Goal: Task Accomplishment & Management: Use online tool/utility

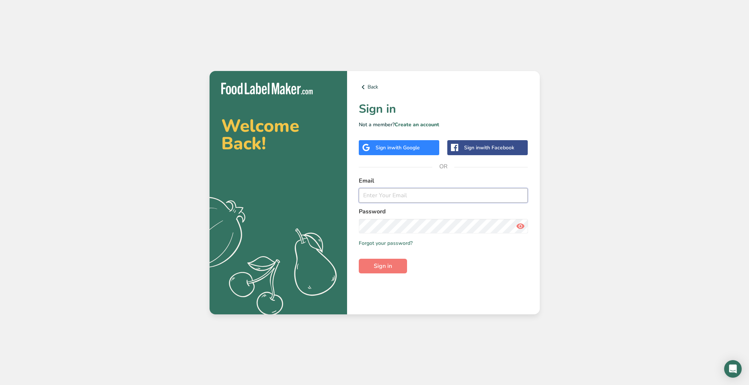
click at [478, 200] on input "email" at bounding box center [443, 195] width 169 height 15
type input "[EMAIL_ADDRESS][DOMAIN_NAME]"
click at [385, 259] on button "Sign in" at bounding box center [383, 266] width 48 height 15
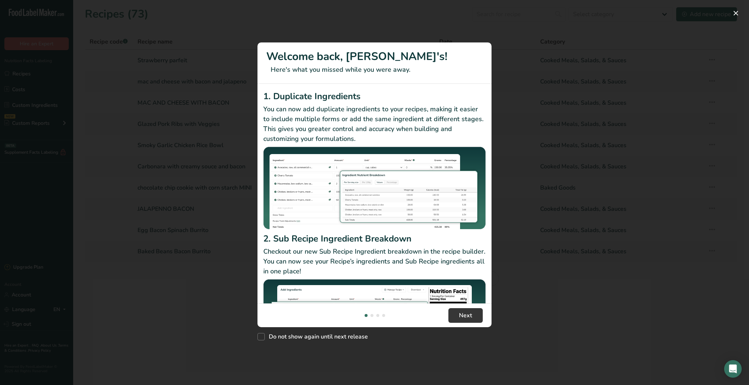
click at [462, 303] on footer "Next" at bounding box center [375, 315] width 234 height 24
click at [734, 13] on button "New Features" at bounding box center [736, 13] width 12 height 12
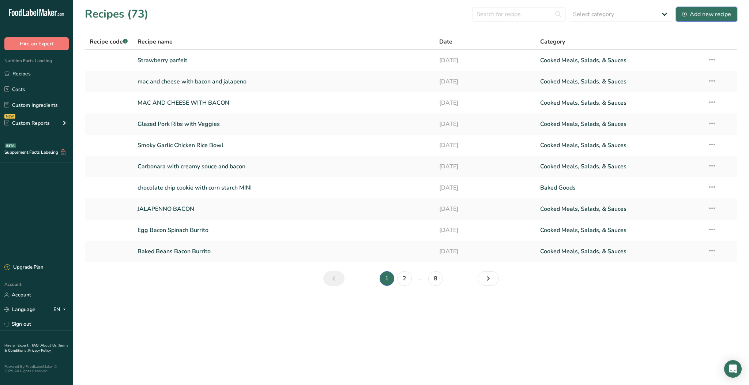
click at [712, 12] on div "Add new recipe" at bounding box center [706, 14] width 49 height 9
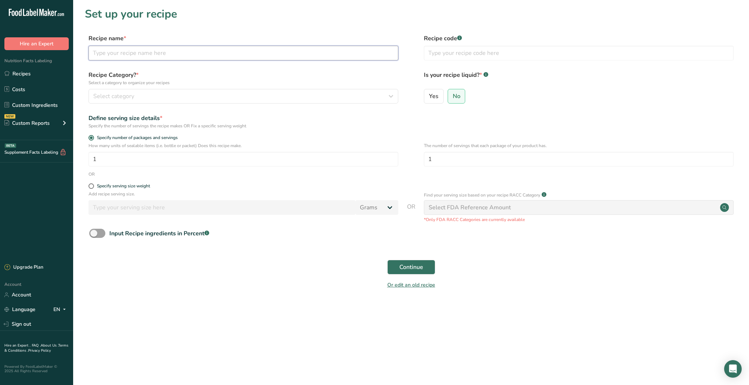
click at [279, 56] on input "text" at bounding box center [244, 53] width 310 height 15
type input "Chef salad"
click at [360, 135] on label "Specify number of packages and servings" at bounding box center [244, 137] width 310 height 5
click at [93, 135] on input "Specify number of packages and servings" at bounding box center [91, 137] width 5 height 5
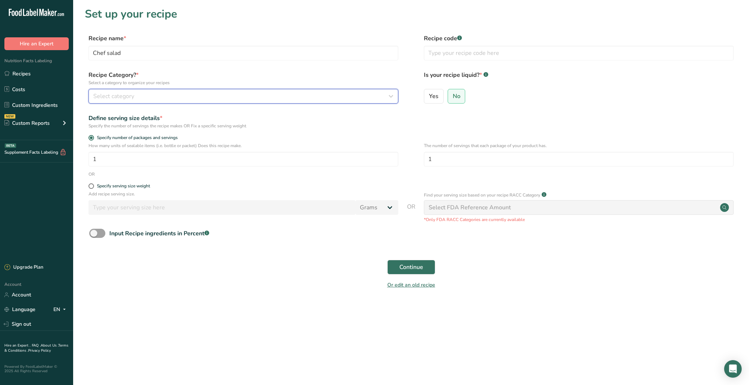
click at [185, 103] on button "Select category" at bounding box center [244, 96] width 310 height 15
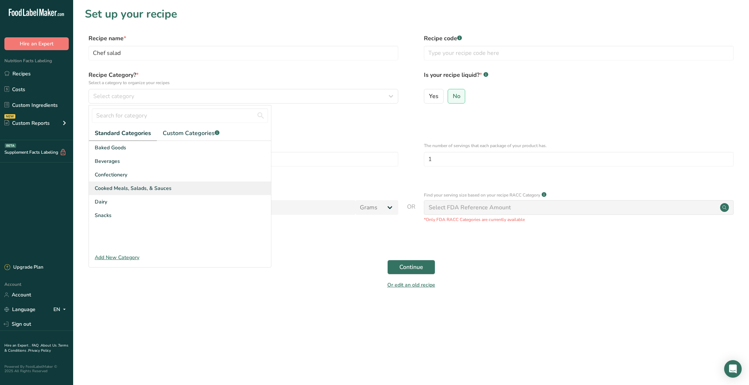
click at [179, 184] on div "Cooked Meals, Salads, & Sauces" at bounding box center [180, 188] width 182 height 14
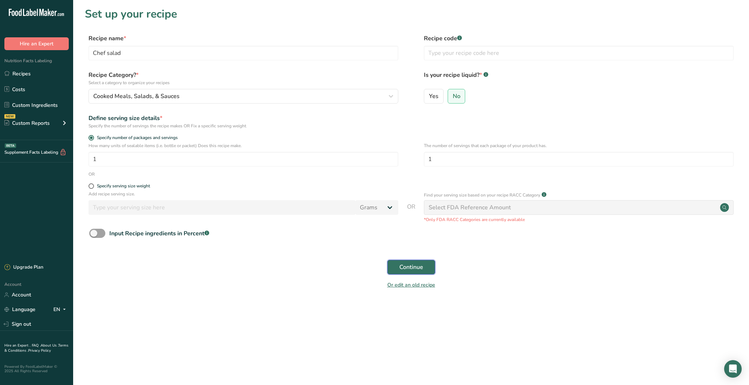
click at [421, 265] on span "Continue" at bounding box center [412, 267] width 24 height 9
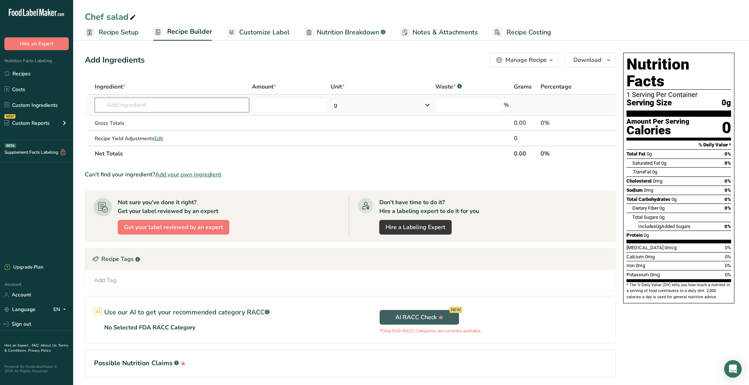
click at [222, 102] on input "text" at bounding box center [172, 105] width 154 height 15
type input "I"
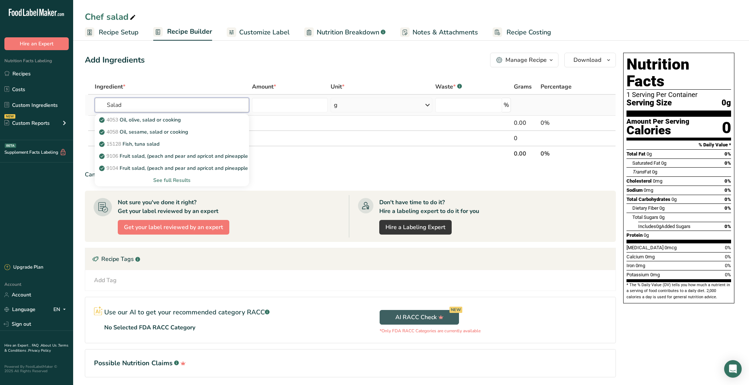
type input "Salad"
click at [176, 178] on div "See full Results" at bounding box center [172, 180] width 143 height 8
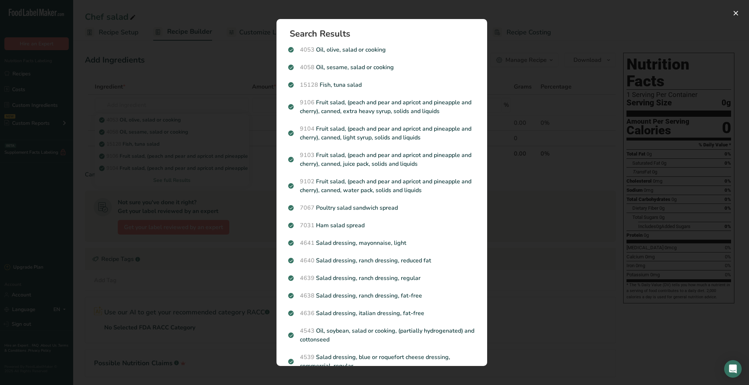
click at [520, 137] on div "Search results modal" at bounding box center [374, 192] width 749 height 385
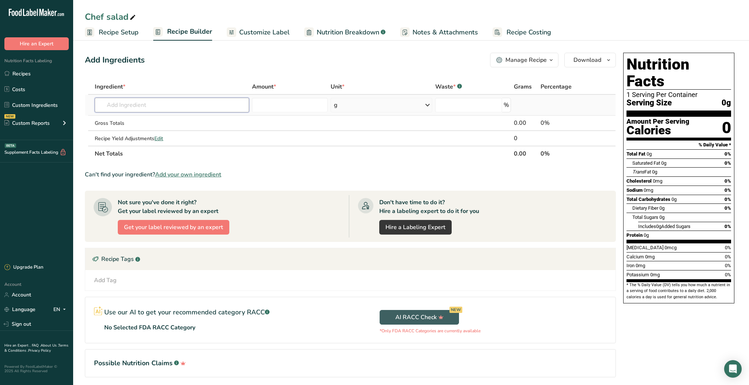
click at [169, 99] on input "text" at bounding box center [172, 105] width 154 height 15
type input "L"
type input "Iceberg"
click at [181, 120] on p "11252 Lettuce, iceberg (includes crisphead types), raw" at bounding box center [168, 120] width 134 height 8
type input "Lettuce, iceberg (includes crisphead types), raw"
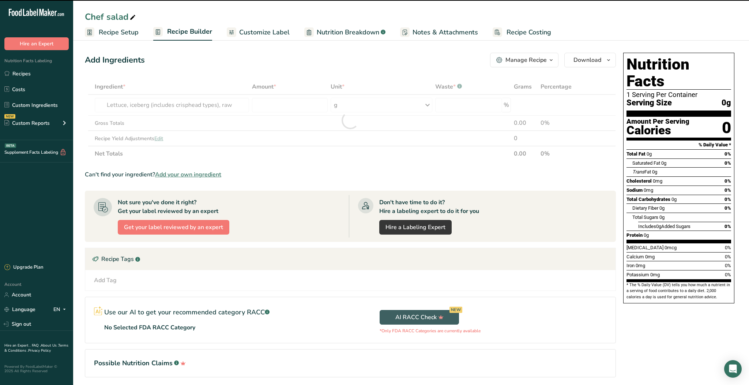
type input "0"
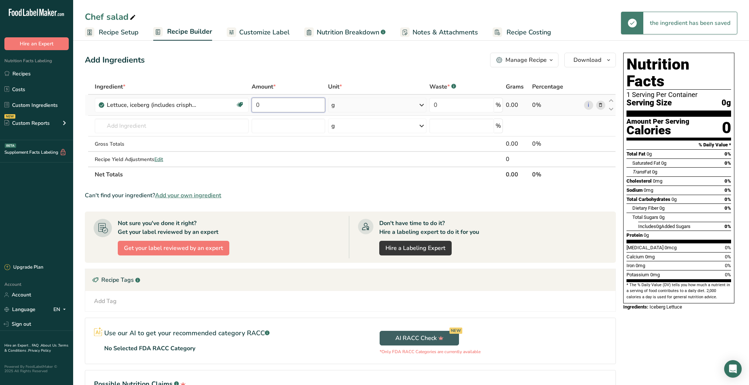
click at [289, 105] on input "0" at bounding box center [289, 105] width 74 height 15
type input "80"
click at [280, 176] on div "Ingredient * Amount * Unit * Waste * .a-a{fill:#347362;}.b-a{fill:#fff;} Grams …" at bounding box center [350, 130] width 531 height 103
click at [182, 127] on input "text" at bounding box center [172, 126] width 154 height 15
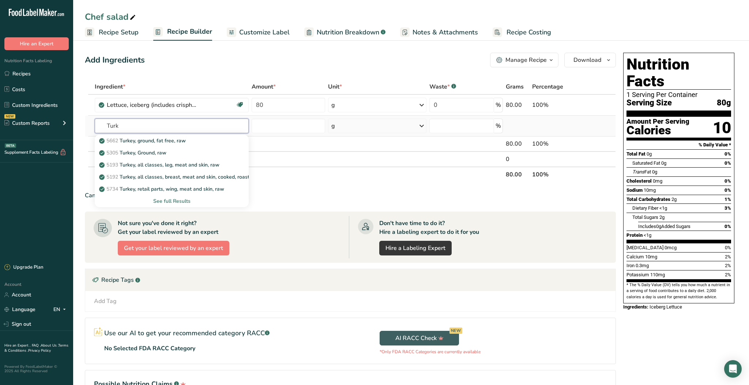
type input "Turk"
click at [177, 201] on div "See full Results" at bounding box center [172, 201] width 142 height 8
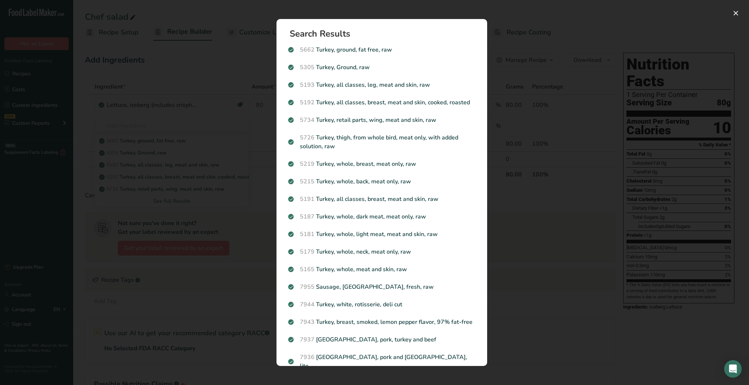
click at [510, 157] on div "Search results modal" at bounding box center [374, 192] width 749 height 385
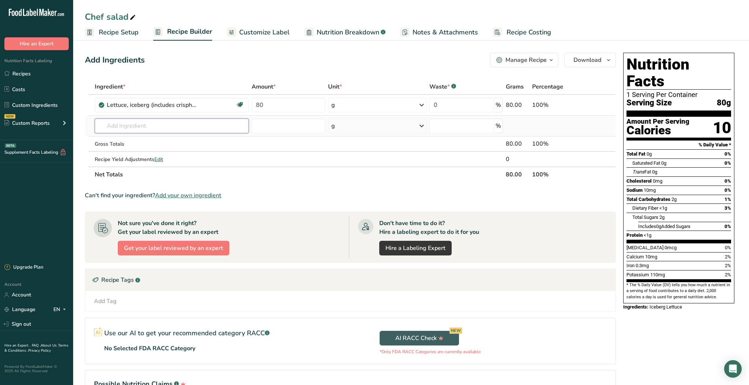
click at [131, 130] on input "text" at bounding box center [172, 126] width 154 height 15
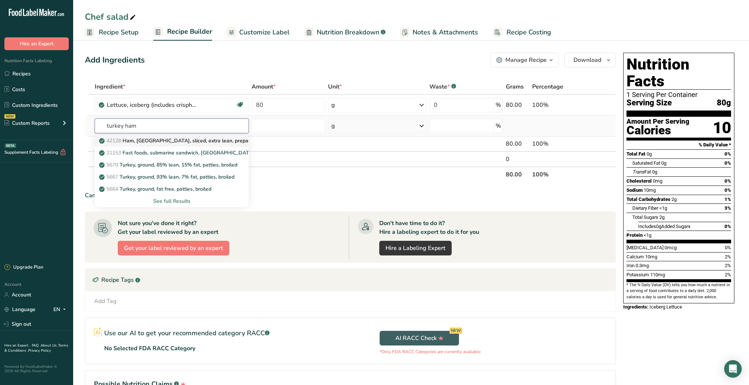
type input "turkey ham"
click at [139, 142] on p "42128 Ham, turkey, sliced, extra lean, prepackaged or deli" at bounding box center [191, 141] width 181 height 8
type input "Ham, [GEOGRAPHIC_DATA], sliced, extra lean, prepackaged or deli"
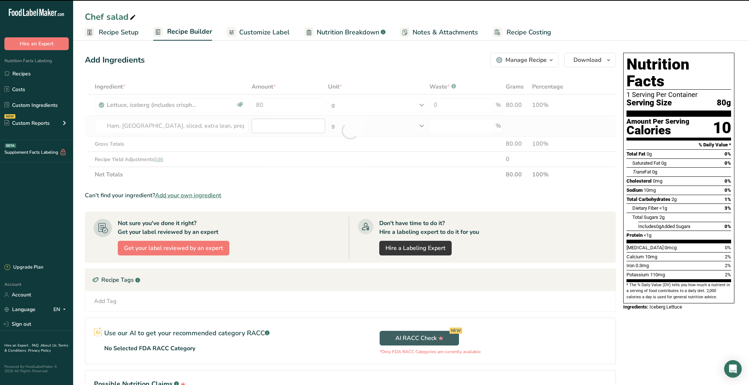
type input "0"
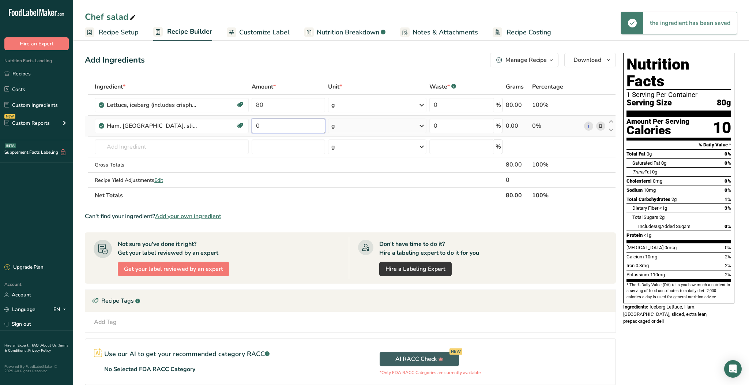
click at [281, 130] on input "0" at bounding box center [289, 126] width 74 height 15
type input "50"
click at [193, 142] on div "Ingredient * Amount * Unit * Waste * .a-a{fill:#347362;}.b-a{fill:#fff;} Grams …" at bounding box center [350, 141] width 531 height 124
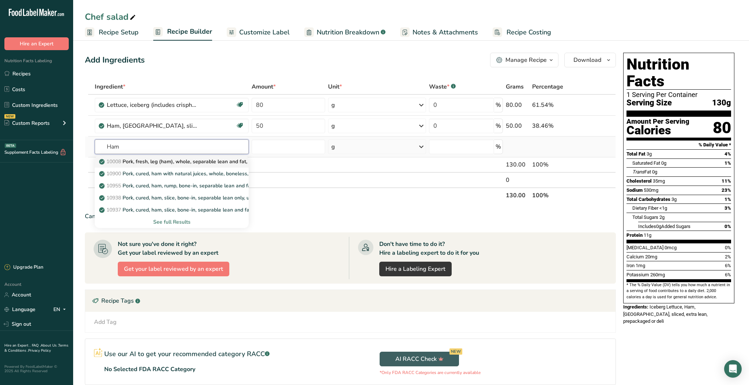
type input "Ham"
click at [200, 164] on p "10008 Pork, fresh, leg (ham), whole, separable lean and fat, raw" at bounding box center [179, 162] width 157 height 8
type input "Pork, fresh, leg (ham), whole, separable lean and fat, raw"
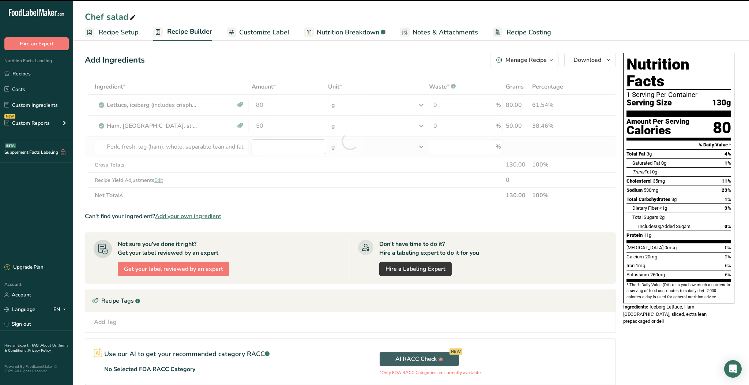
type input "0"
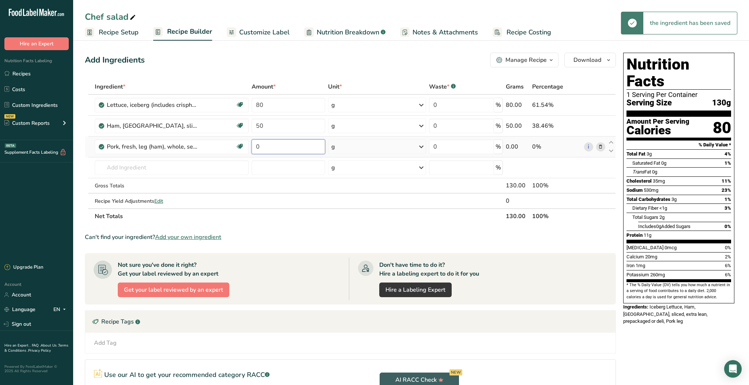
click at [272, 147] on input "0" at bounding box center [289, 146] width 74 height 15
click at [290, 220] on div "Ingredient * Amount * Unit * Waste * .a-a{fill:#347362;}.b-a{fill:#fff;} Grams …" at bounding box center [350, 151] width 531 height 145
click at [286, 147] on input "10" at bounding box center [289, 146] width 74 height 15
type input "1"
type input "50"
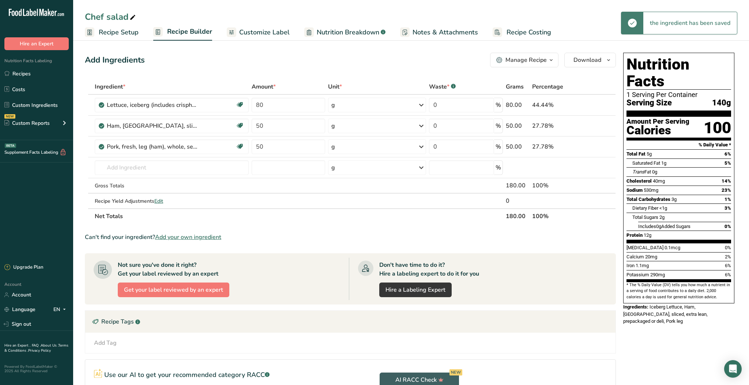
click at [315, 230] on section "Ingredient * Amount * Unit * Waste * .a-a{fill:#347362;}.b-a{fill:#fff;} Grams …" at bounding box center [350, 265] width 531 height 372
click at [191, 167] on input "text" at bounding box center [172, 167] width 154 height 15
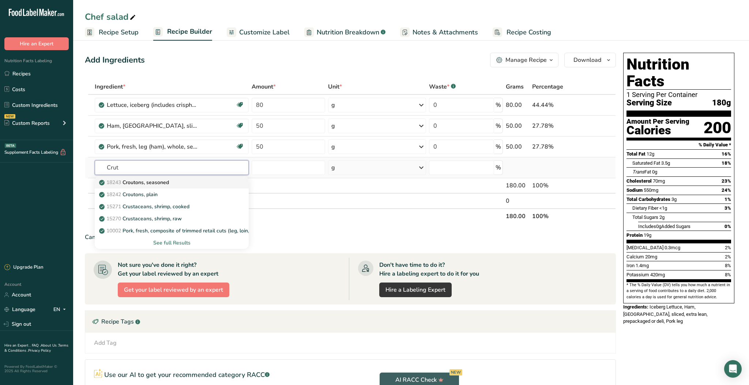
type input "Crut"
click at [186, 185] on div "18243 Croutons, seasoned" at bounding box center [166, 183] width 131 height 8
type input "Croutons, seasoned"
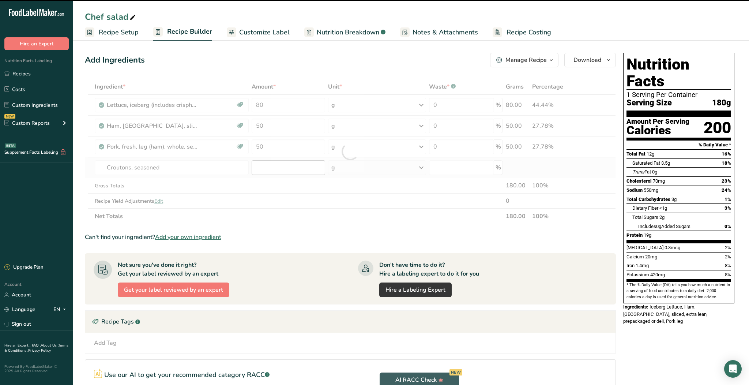
type input "0"
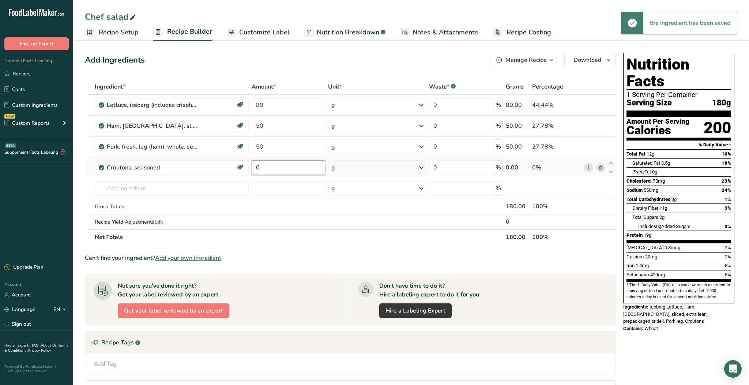
click at [273, 168] on input "0" at bounding box center [289, 167] width 74 height 15
type input "30"
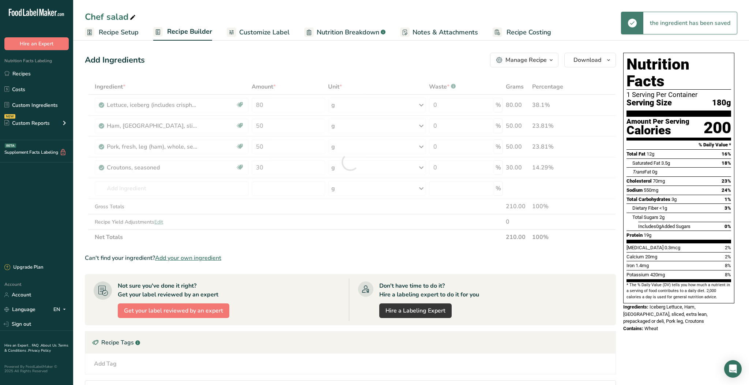
click at [284, 247] on section "Ingredient * Amount * Unit * Waste * .a-a{fill:#347362;}.b-a{fill:#fff;} Grams …" at bounding box center [350, 275] width 531 height 393
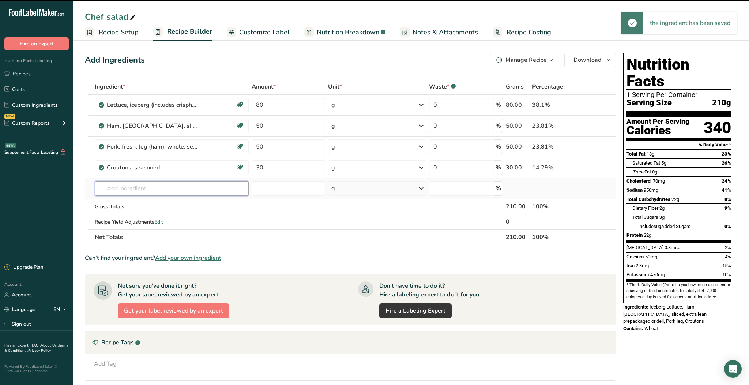
click at [177, 188] on input "text" at bounding box center [172, 188] width 154 height 15
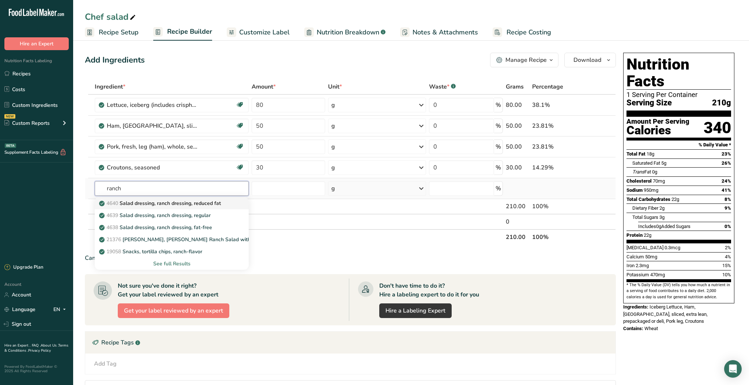
type input "ranch"
click at [181, 204] on p "4640 Salad dressing, ranch dressing, reduced fat" at bounding box center [161, 203] width 120 height 8
type input "Salad dressing, ranch dressing, reduced fat"
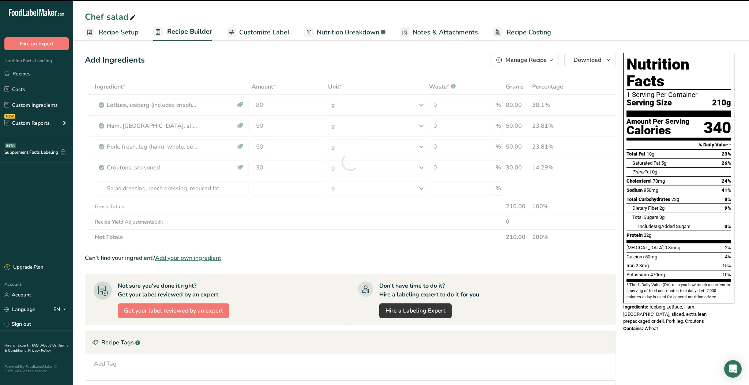
type input "0"
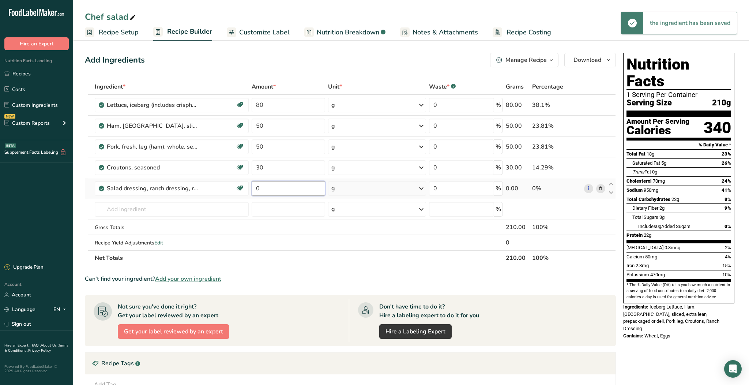
click at [280, 192] on input "0" at bounding box center [289, 188] width 74 height 15
type input "40"
click at [303, 262] on div "Ingredient * Amount * Unit * Waste * .a-a{fill:#347362;}.b-a{fill:#fff;} Grams …" at bounding box center [350, 172] width 531 height 187
click at [194, 211] on input "text" at bounding box center [172, 209] width 154 height 15
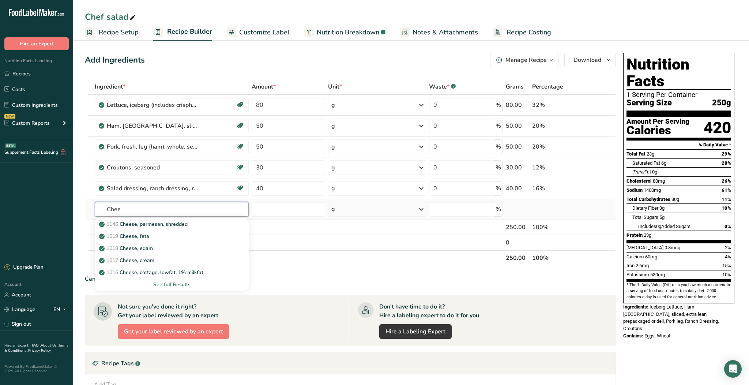
type input "Chee"
click at [181, 285] on div "See full Results" at bounding box center [172, 285] width 142 height 8
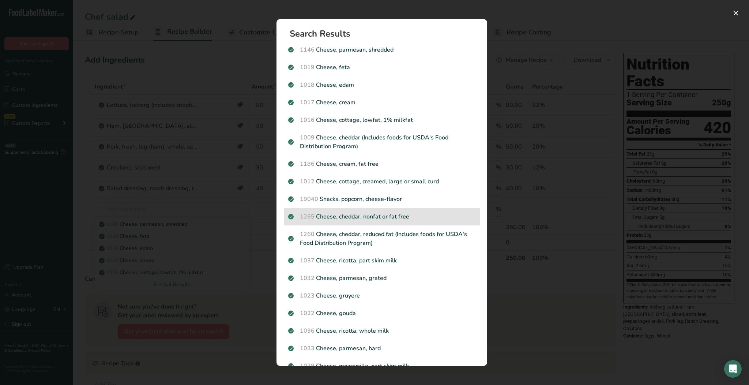
click at [387, 217] on p "1265 Cheese, cheddar, nonfat or fat free" at bounding box center [381, 216] width 187 height 9
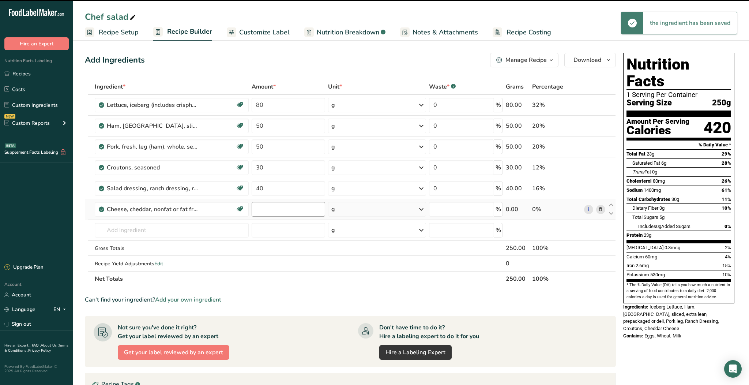
type input "0"
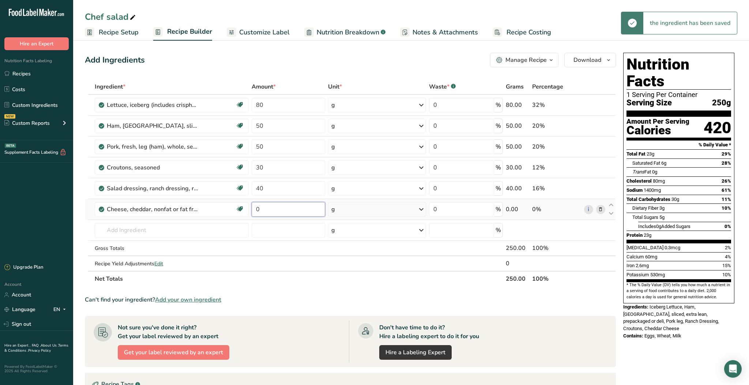
click at [285, 208] on input "0" at bounding box center [289, 209] width 74 height 15
type input "3"
type input "20"
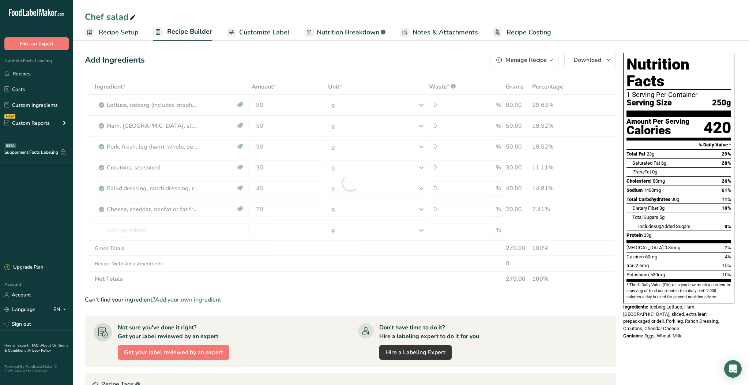
click at [311, 312] on section "Ingredient * Amount * Unit * Waste * .a-a{fill:#347362;}.b-a{fill:#fff;} Grams …" at bounding box center [350, 296] width 531 height 435
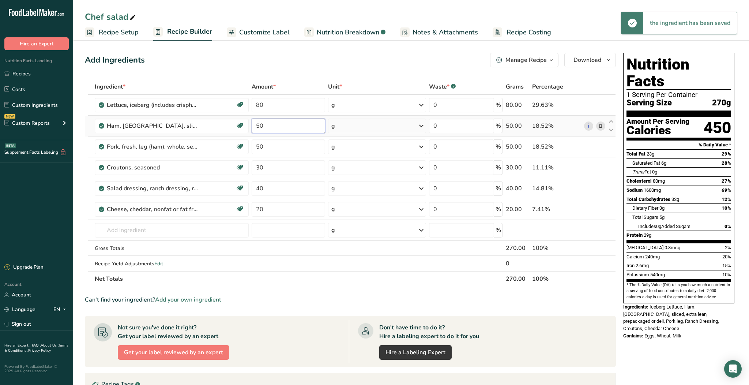
click at [276, 127] on input "50" at bounding box center [289, 126] width 74 height 15
type input "5"
type input "60"
click at [267, 149] on div "Ingredient * Amount * Unit * Waste * .a-a{fill:#347362;}.b-a{fill:#fff;} Grams …" at bounding box center [350, 182] width 531 height 207
type input "5"
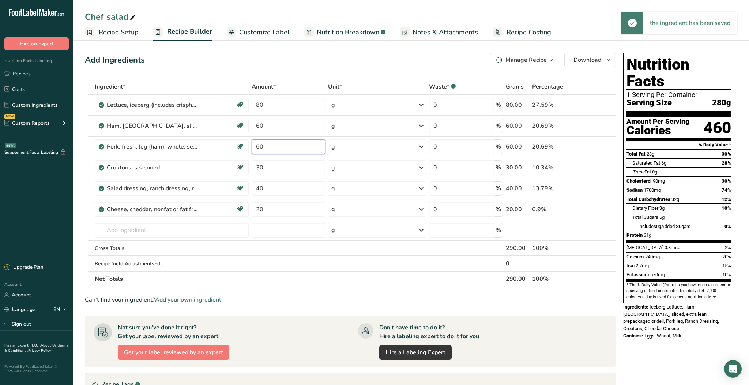
type input "60"
click at [305, 284] on div "Ingredient * Amount * Unit * Waste * .a-a{fill:#347362;}.b-a{fill:#fff;} Grams …" at bounding box center [350, 182] width 531 height 207
click at [325, 296] on div "Can't find your ingredient? Add your own ingredient" at bounding box center [350, 299] width 531 height 9
click at [268, 26] on link "Customize Label" at bounding box center [258, 32] width 63 height 16
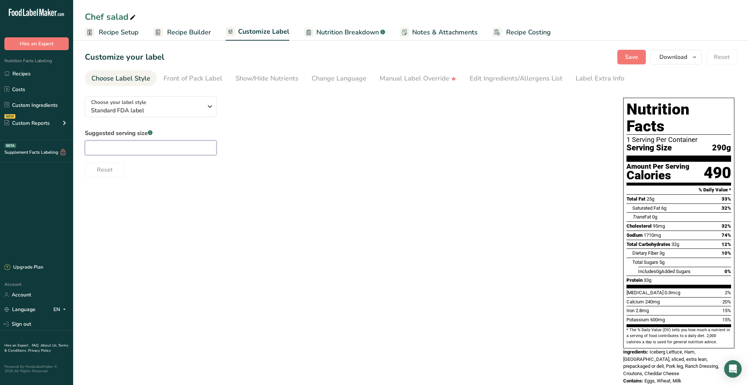
click at [180, 146] on input "text" at bounding box center [151, 147] width 132 height 15
type input "290"
click at [219, 206] on div "Choose your label style Standard FDA label USA (FDA) Standard FDA label Tabular…" at bounding box center [411, 240] width 653 height 301
click at [195, 107] on span "Standard FDA label" at bounding box center [147, 110] width 112 height 9
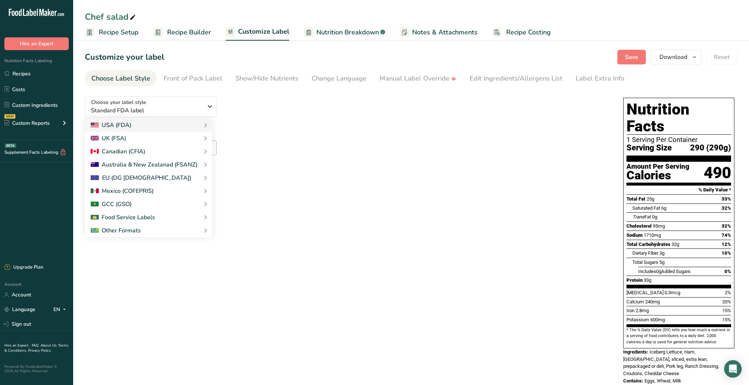
click at [323, 195] on div "Choose your label style Standard FDA label USA (FDA) Standard FDA label Tabular…" at bounding box center [411, 240] width 653 height 301
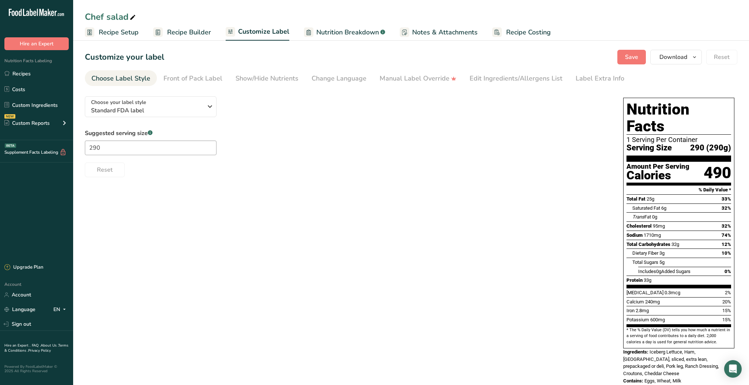
click at [166, 155] on div "Suggested serving size .a-a{fill:#347362;}.b-a{fill:#fff;} 290 Reset" at bounding box center [347, 153] width 524 height 48
click at [180, 150] on input "290" at bounding box center [151, 147] width 132 height 15
click at [180, 113] on span "Standard FDA label" at bounding box center [147, 110] width 112 height 9
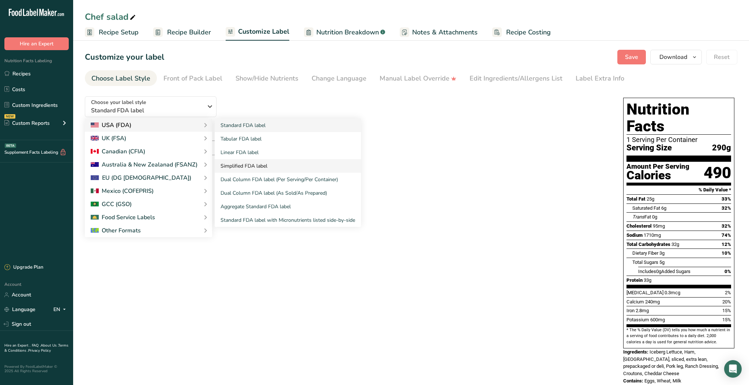
click at [237, 161] on link "Simplified FDA label" at bounding box center [288, 166] width 146 height 14
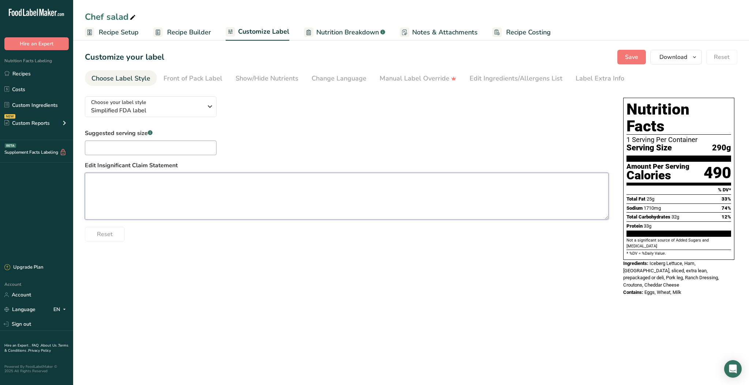
click at [324, 188] on textarea at bounding box center [347, 196] width 524 height 47
click at [352, 151] on div "Suggested serving size .a-a{fill:#347362;}.b-a{fill:#fff;} Edit Insignificant C…" at bounding box center [347, 185] width 524 height 113
click at [629, 57] on span "Save" at bounding box center [631, 57] width 13 height 9
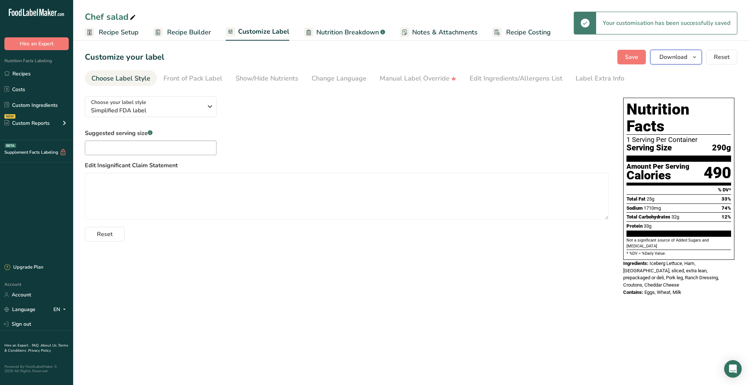
click at [673, 56] on span "Download" at bounding box center [674, 57] width 28 height 9
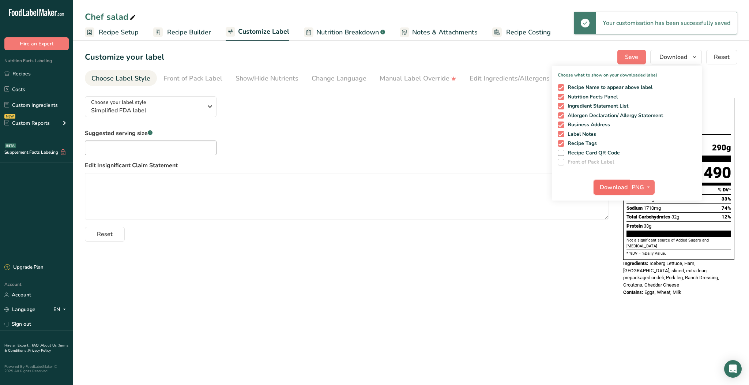
click at [609, 184] on span "Download" at bounding box center [614, 187] width 28 height 9
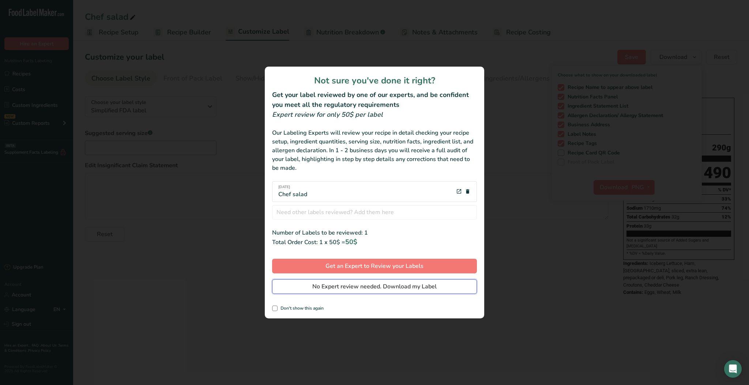
click at [387, 283] on span "No Expert review needed. Download my Label" at bounding box center [374, 286] width 124 height 9
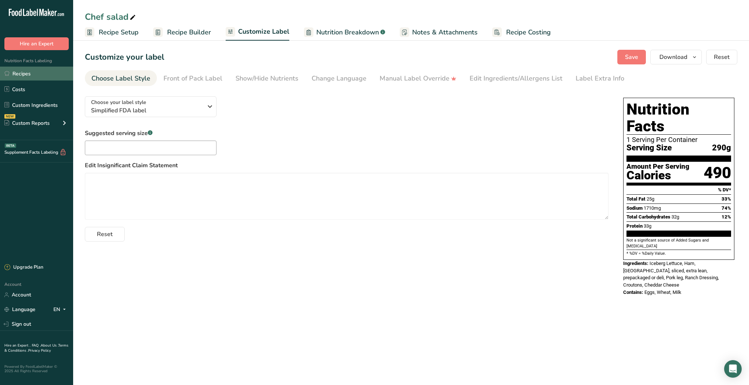
click at [25, 74] on link "Recipes" at bounding box center [36, 74] width 73 height 14
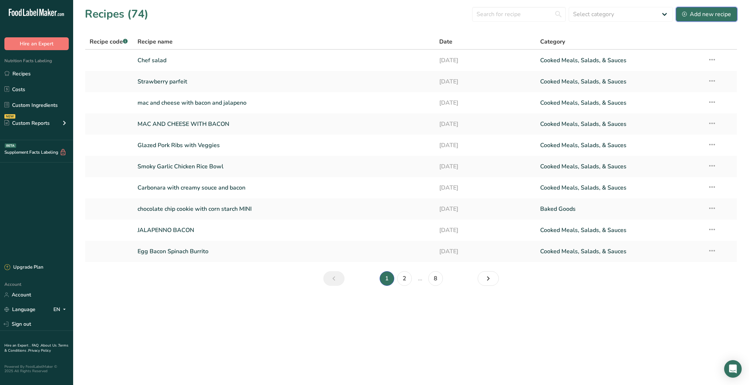
click at [707, 11] on div "Add new recipe" at bounding box center [706, 14] width 49 height 9
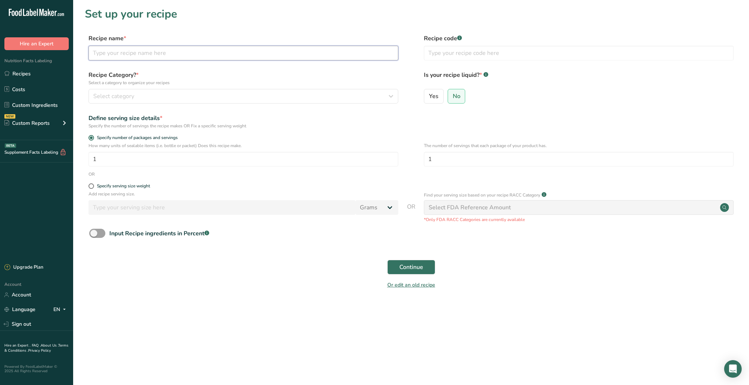
click at [299, 55] on input "text" at bounding box center [244, 53] width 310 height 15
type input "Caesar salad"
click at [327, 167] on div "How many units of sealable items (i.e. bottle or packet) Does this recipe make.…" at bounding box center [411, 156] width 653 height 29
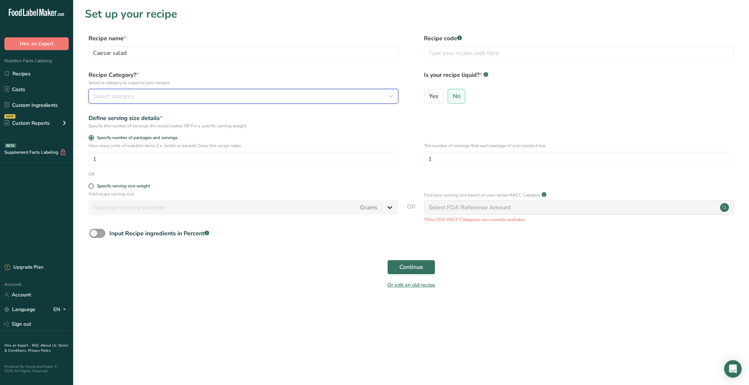
click at [316, 100] on div "Select category" at bounding box center [241, 96] width 296 height 9
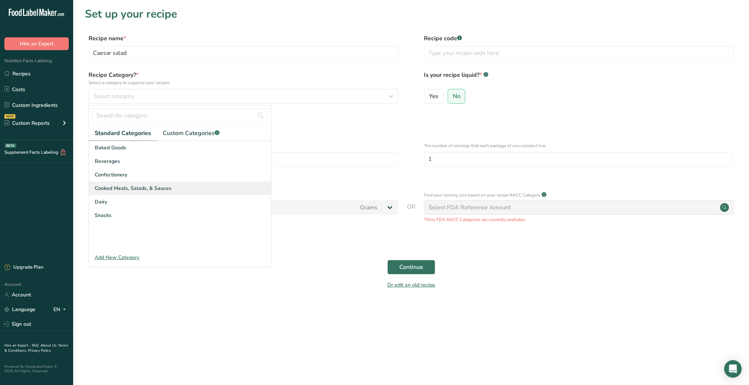
click at [217, 185] on div "Cooked Meals, Salads, & Sauces" at bounding box center [180, 188] width 182 height 14
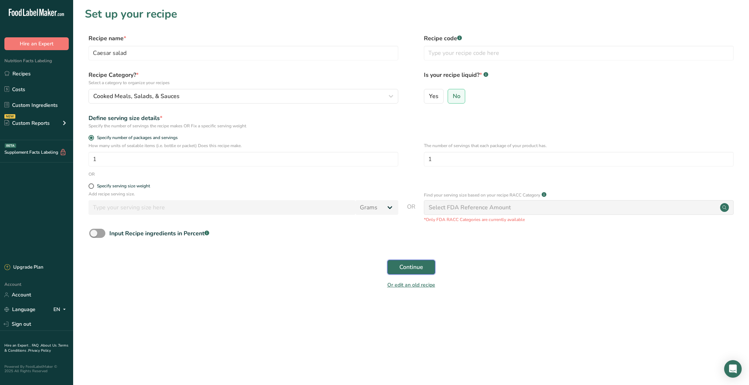
click at [398, 265] on button "Continue" at bounding box center [411, 267] width 48 height 15
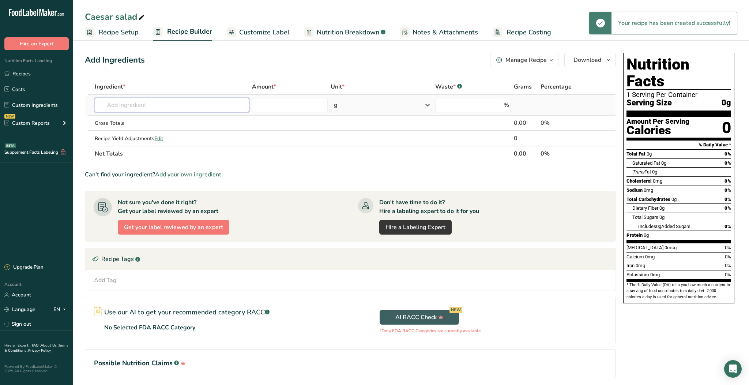
click at [146, 107] on input "text" at bounding box center [172, 105] width 154 height 15
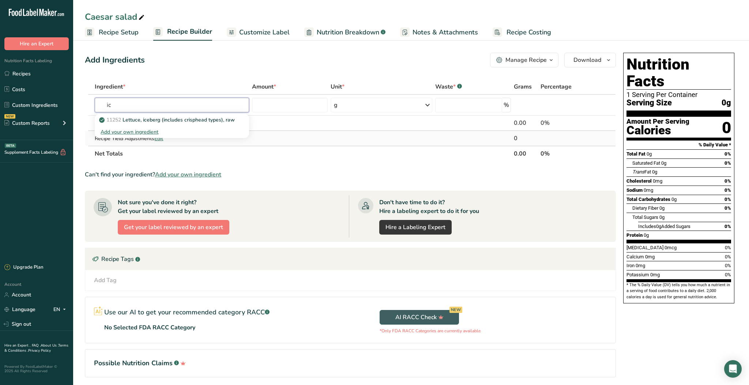
type input "i"
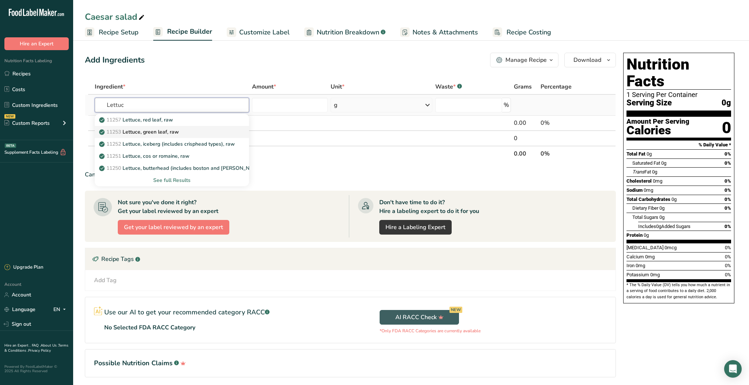
type input "Lettuc"
click at [207, 132] on div "11253 Lettuce, green leaf, raw" at bounding box center [166, 132] width 131 height 8
type input "Lettuce, green leaf, raw"
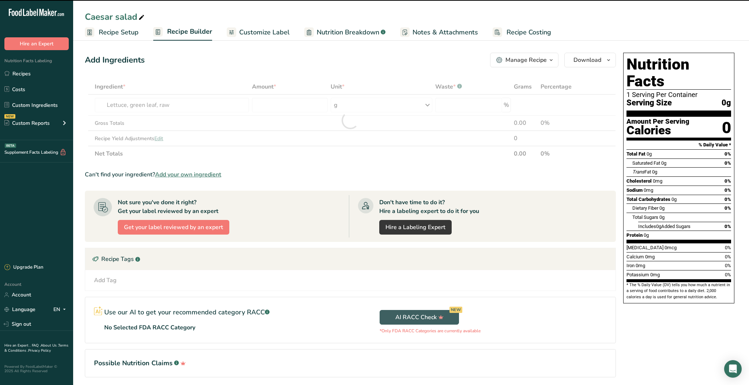
type input "0"
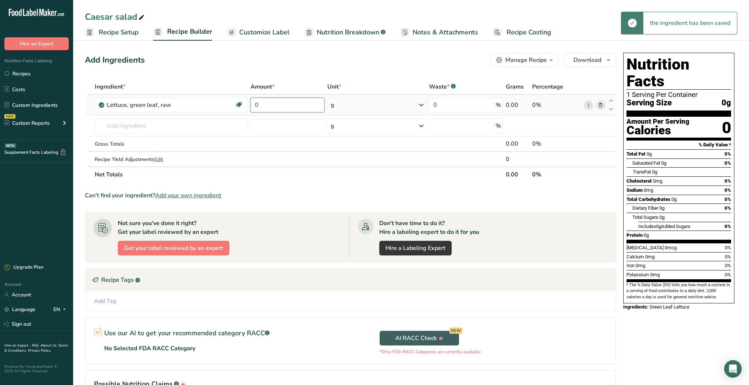
click at [292, 103] on input "0" at bounding box center [288, 105] width 74 height 15
type input "80"
click at [282, 200] on section "Ingredient * Amount * Unit * Waste * .a-a{fill:#347362;}.b-a{fill:#fff;} Grams …" at bounding box center [350, 244] width 531 height 331
click at [175, 128] on input "text" at bounding box center [171, 126] width 153 height 15
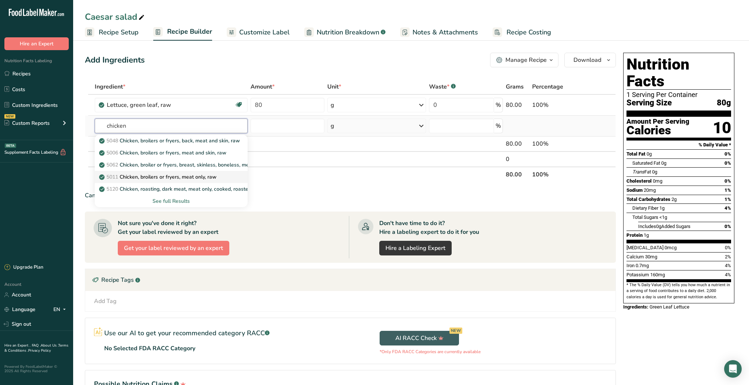
type input "chicken"
click at [198, 178] on p "5011 Chicken, broilers or fryers, meat only, raw" at bounding box center [159, 177] width 116 height 8
type input "Chicken, broilers or fryers, meat only, raw"
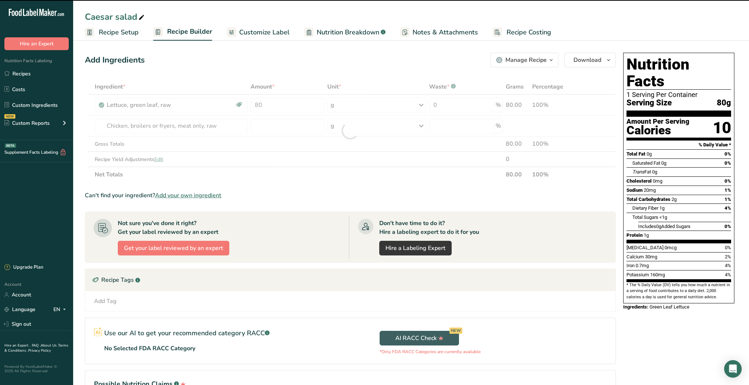
type input "0"
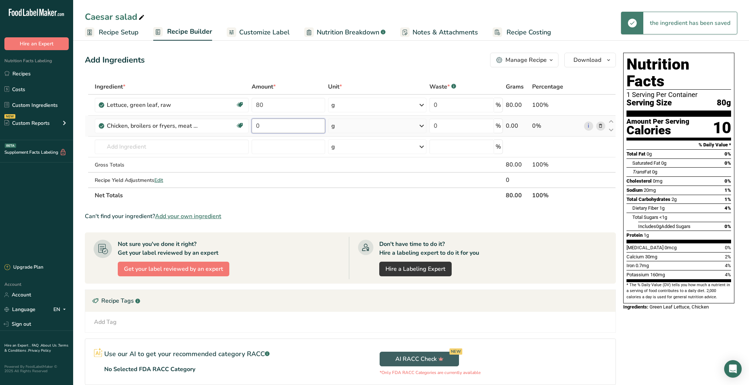
click at [282, 128] on input "0" at bounding box center [289, 126] width 74 height 15
type input "1"
type input "120"
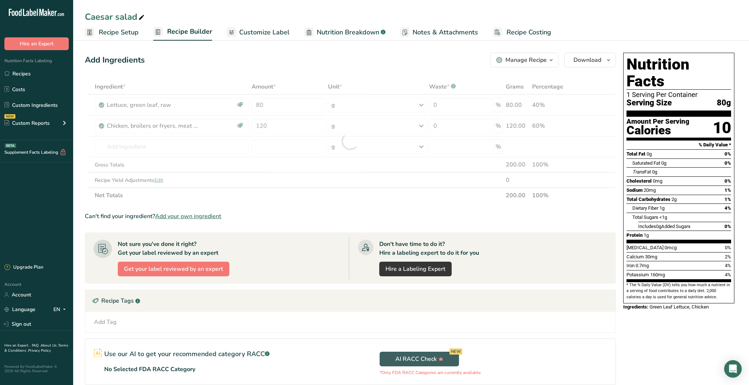
click at [293, 199] on div "Ingredient * Amount * Unit * Waste * .a-a{fill:#347362;}.b-a{fill:#fff;} Grams …" at bounding box center [350, 141] width 531 height 124
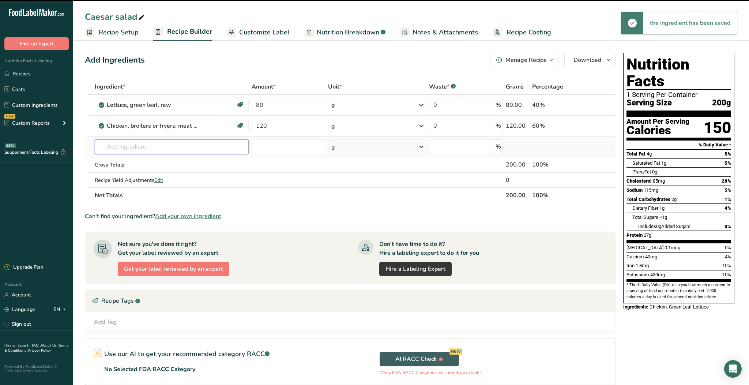
click at [158, 149] on input "text" at bounding box center [172, 146] width 154 height 15
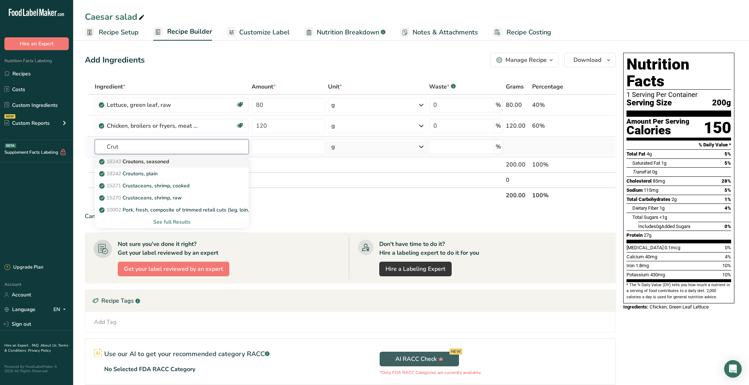
type input "Crut"
click at [159, 164] on p "18243 Croutons, seasoned" at bounding box center [135, 162] width 68 height 8
type input "Croutons, seasoned"
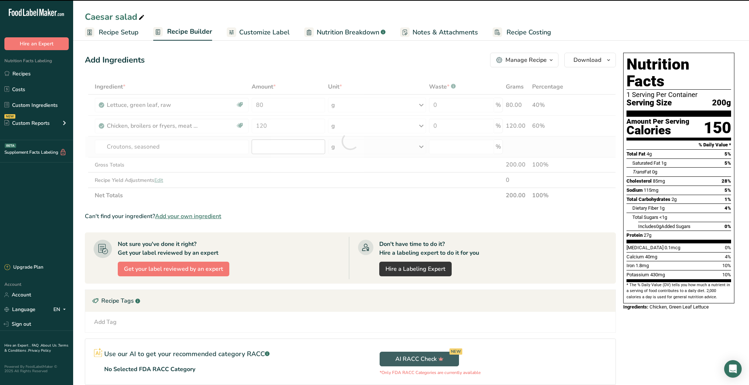
type input "0"
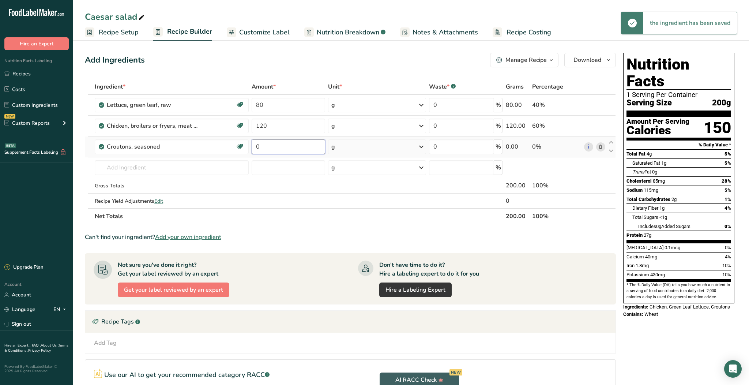
click at [273, 147] on input "0" at bounding box center [289, 146] width 74 height 15
type input "30"
click at [303, 241] on section "Ingredient * Amount * Unit * Waste * .a-a{fill:#347362;}.b-a{fill:#fff;} Grams …" at bounding box center [350, 265] width 531 height 372
click at [208, 169] on input "text" at bounding box center [172, 167] width 154 height 15
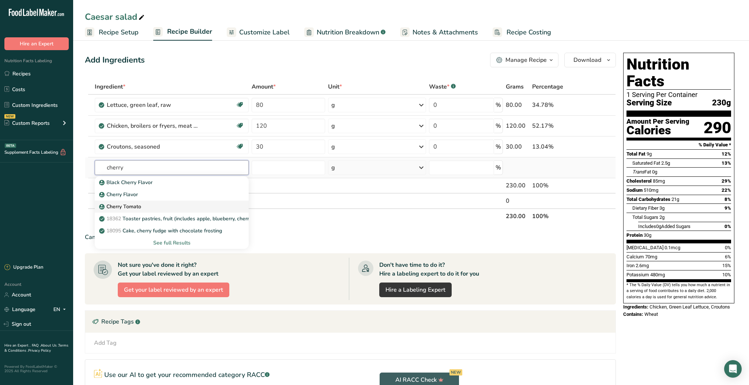
type input "cherry"
click at [192, 207] on div "Cherry Tomato" at bounding box center [166, 207] width 131 height 8
type input "Cherry Tomato"
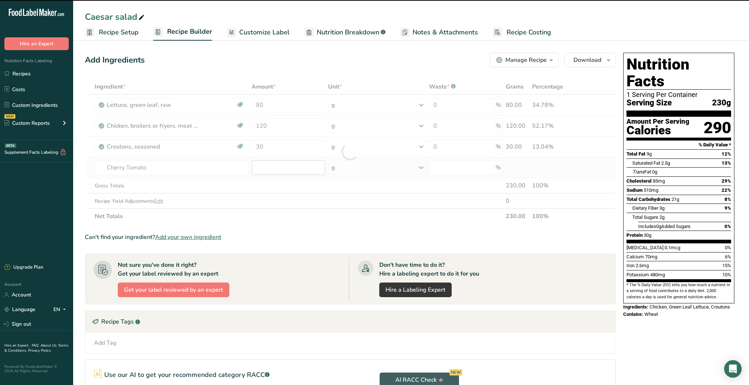
type input "0"
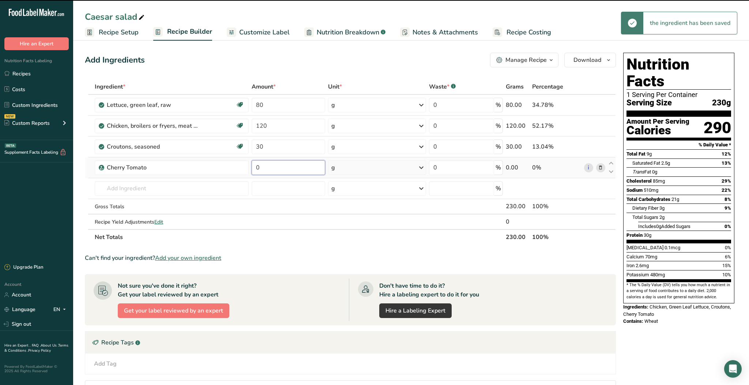
click at [272, 169] on input "0" at bounding box center [289, 167] width 74 height 15
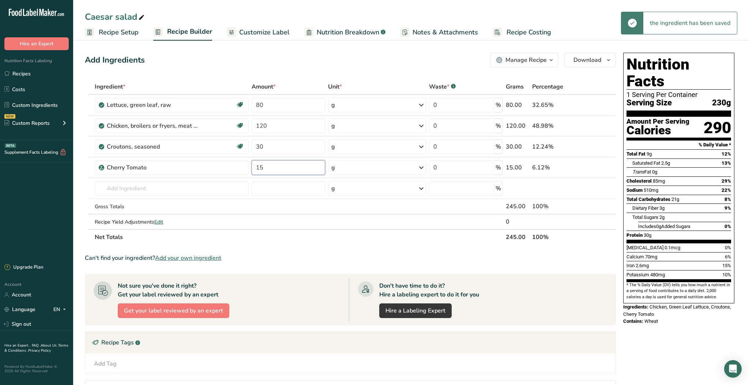
type input "15"
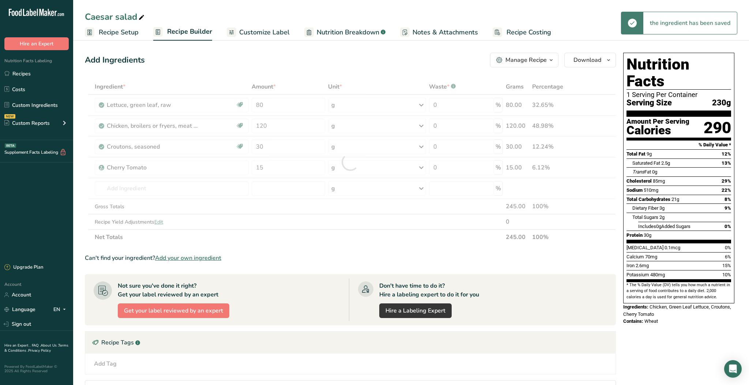
click at [311, 235] on div "Ingredient * Amount * Unit * Waste * .a-a{fill:#347362;}.b-a{fill:#fff;} Grams …" at bounding box center [350, 162] width 531 height 166
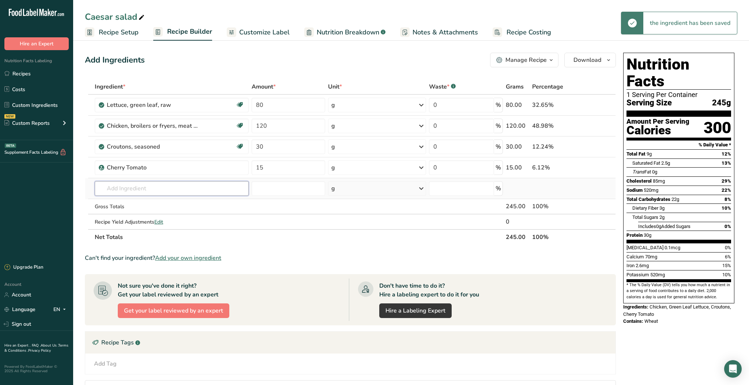
click at [182, 185] on input "text" at bounding box center [172, 188] width 154 height 15
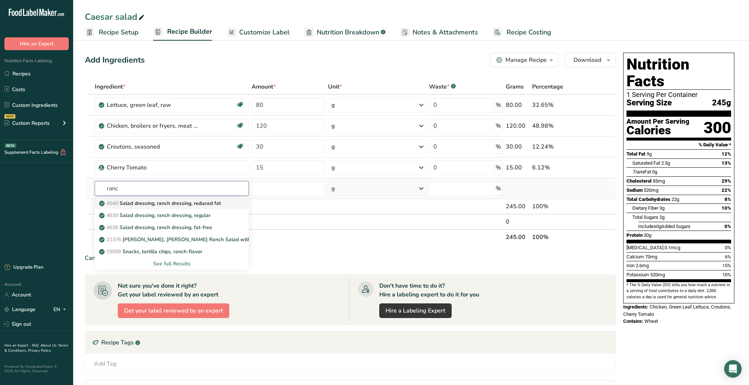
type input "ranc"
click at [186, 206] on p "4640 Salad dressing, ranch dressing, reduced fat" at bounding box center [161, 203] width 120 height 8
type input "Salad dressing, ranch dressing, reduced fat"
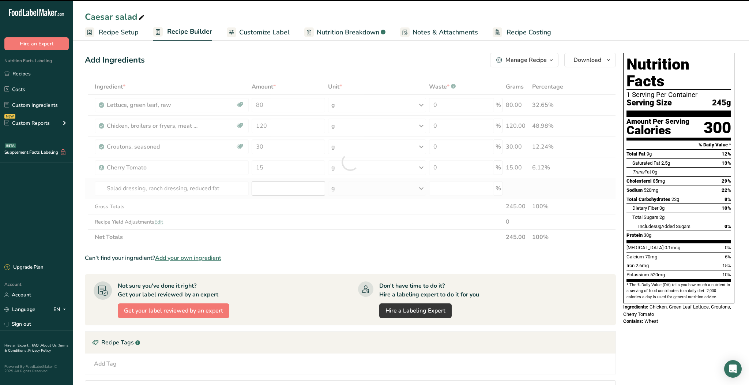
type input "0"
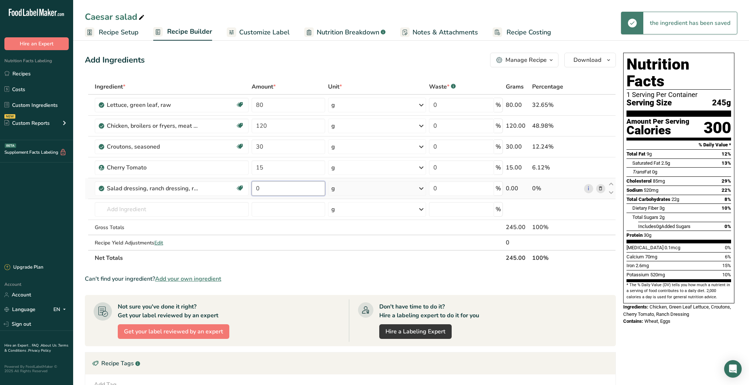
click at [286, 194] on input "0" at bounding box center [289, 188] width 74 height 15
type input "40"
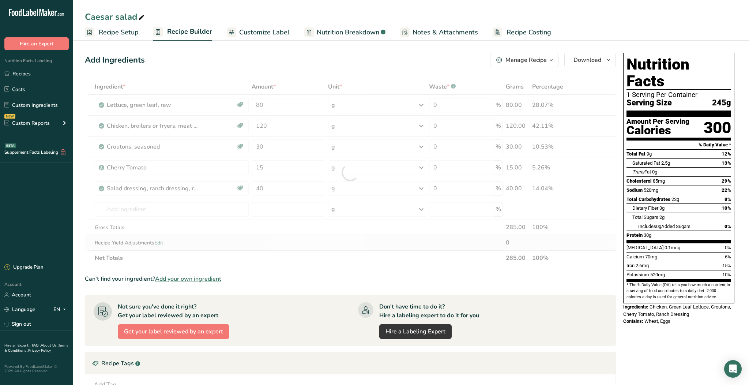
click at [292, 250] on div "Ingredient * Amount * Unit * Waste * .a-a{fill:#347362;}.b-a{fill:#fff;} Grams …" at bounding box center [350, 172] width 531 height 187
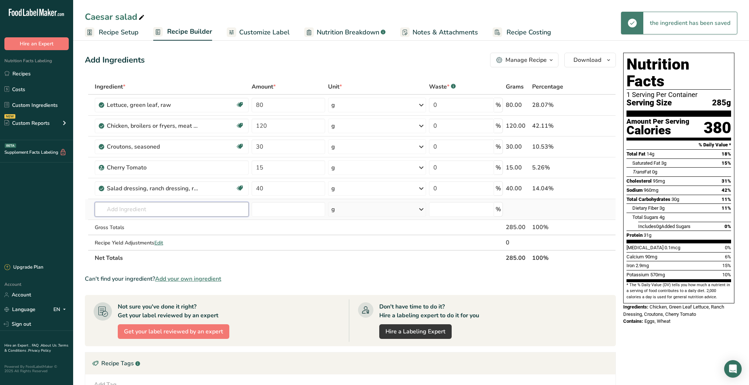
click at [185, 210] on input "text" at bounding box center [172, 209] width 154 height 15
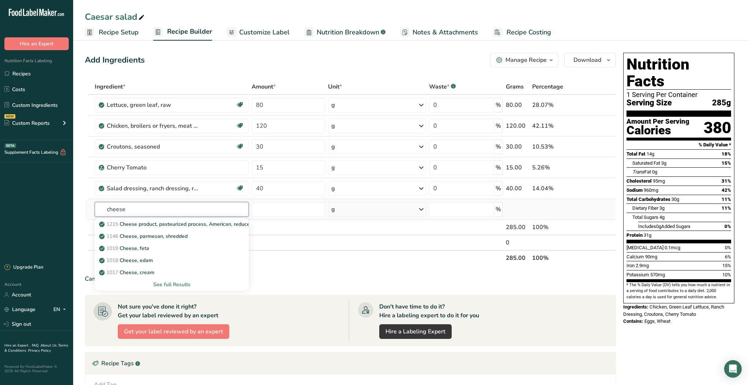
type input "cheese"
click at [172, 284] on div "See full Results" at bounding box center [172, 285] width 142 height 8
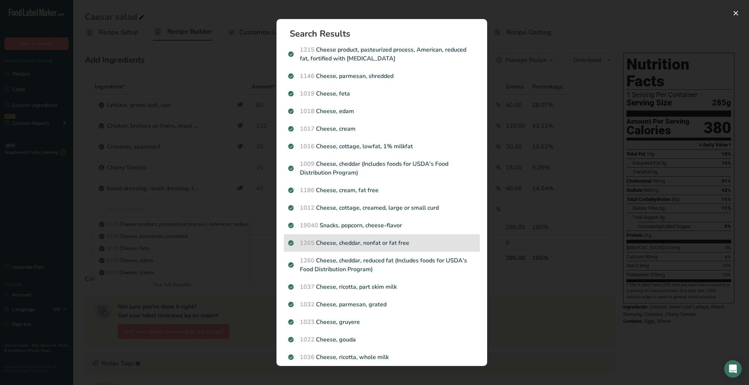
click at [394, 244] on p "1265 Cheese, cheddar, nonfat or fat free" at bounding box center [381, 243] width 187 height 9
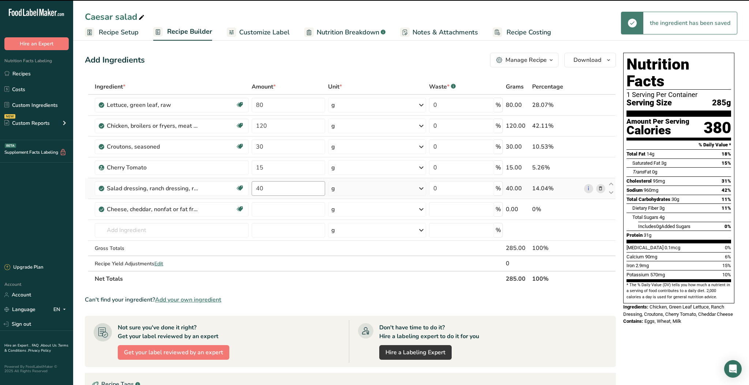
type input "0"
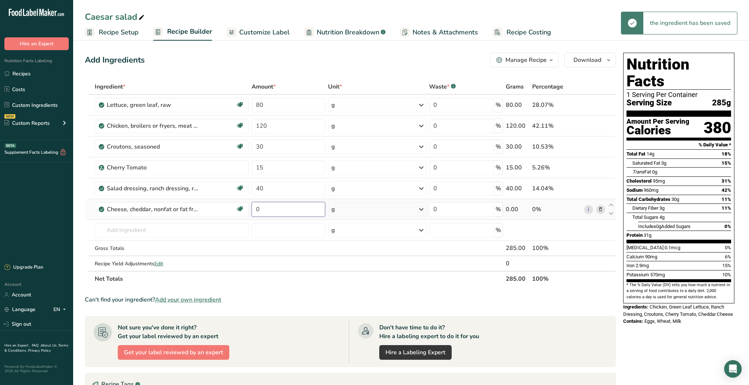
click at [288, 213] on input "0" at bounding box center [289, 209] width 74 height 15
type input "5"
click at [288, 274] on div "Ingredient * Amount * Unit * Waste * .a-a{fill:#347362;}.b-a{fill:#fff;} Grams …" at bounding box center [350, 182] width 531 height 207
click at [282, 33] on span "Customize Label" at bounding box center [264, 32] width 50 height 10
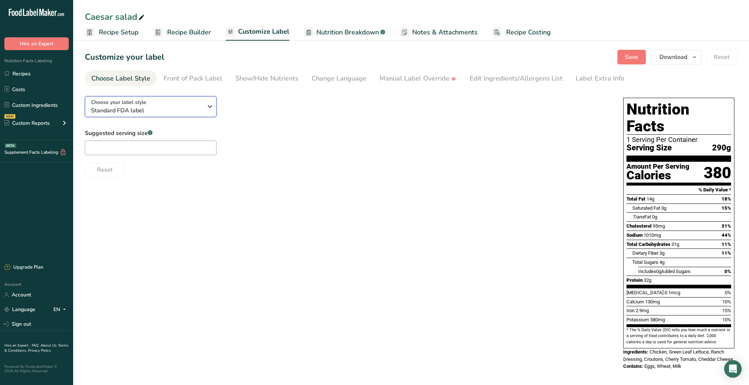
click at [195, 113] on span "Standard FDA label" at bounding box center [147, 110] width 112 height 9
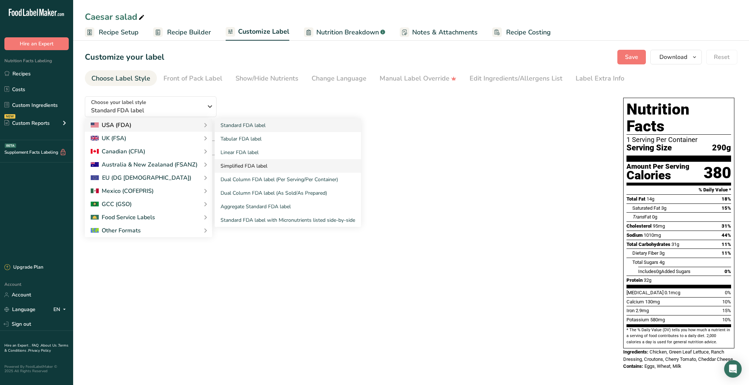
click at [245, 161] on link "Simplified FDA label" at bounding box center [288, 166] width 146 height 14
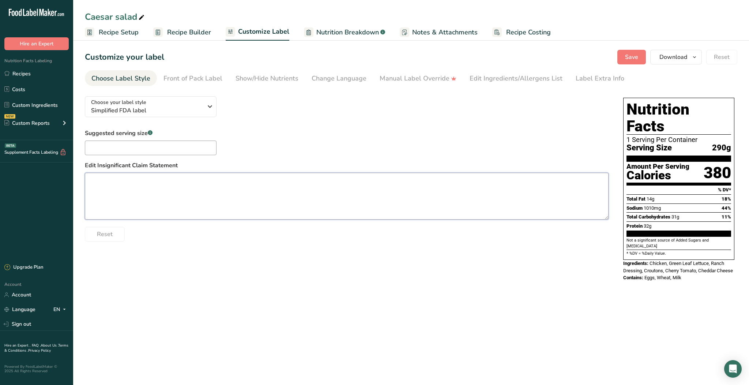
click at [489, 201] on textarea at bounding box center [347, 196] width 524 height 47
click at [500, 254] on div "Choose your label style Simplified FDA label USA (FDA) Standard FDA label Tabul…" at bounding box center [411, 189] width 653 height 198
click at [641, 53] on button "Save" at bounding box center [632, 57] width 29 height 15
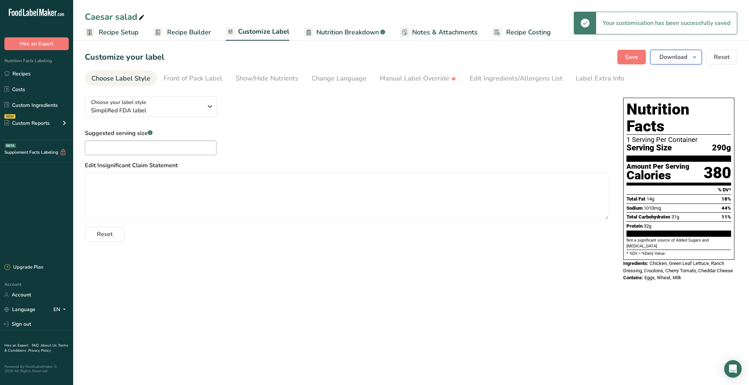
click at [660, 56] on button "Download" at bounding box center [677, 57] width 52 height 15
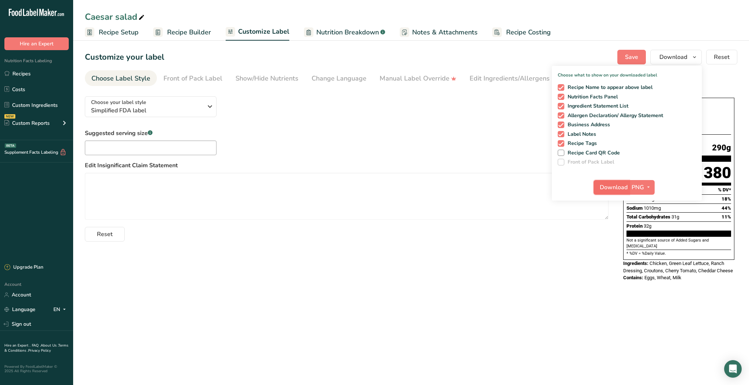
click at [610, 186] on span "Download" at bounding box center [614, 187] width 28 height 9
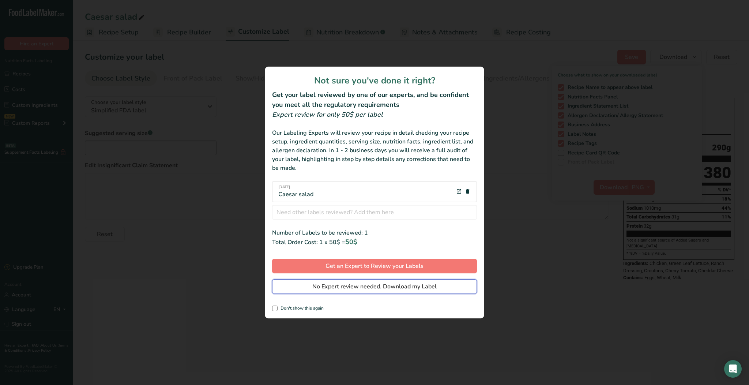
click at [391, 286] on span "No Expert review needed. Download my Label" at bounding box center [374, 286] width 124 height 9
